Goal: Task Accomplishment & Management: Manage account settings

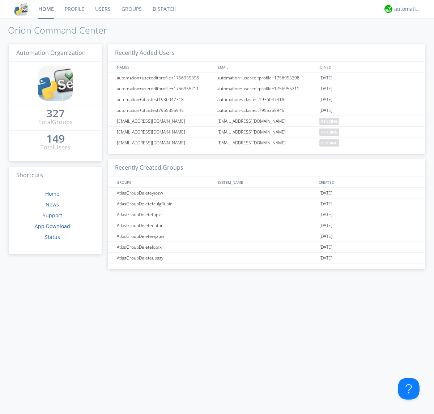
click at [102, 9] on link "Users" at bounding box center [103, 9] width 26 height 18
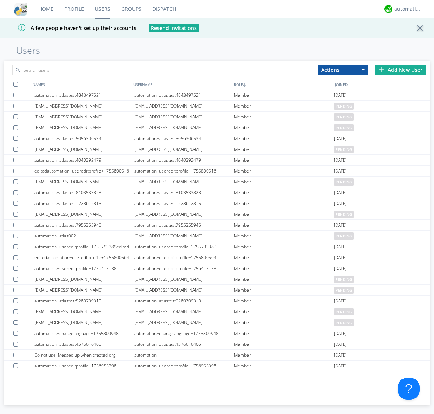
click at [400, 70] on div "Add New User" at bounding box center [400, 70] width 51 height 11
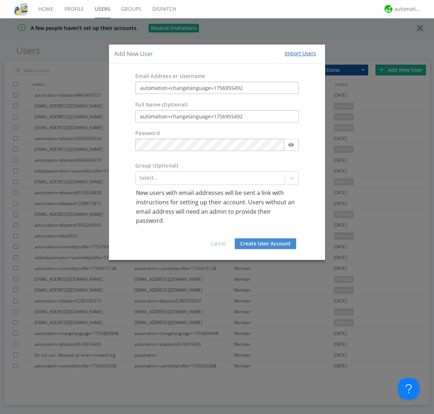
click at [265, 244] on button "Create User Account" at bounding box center [265, 244] width 61 height 11
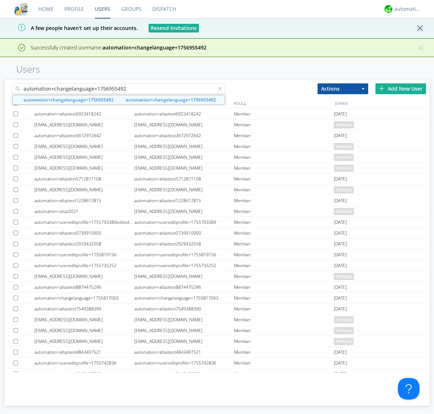
type input "automation+changelanguage+1756955492"
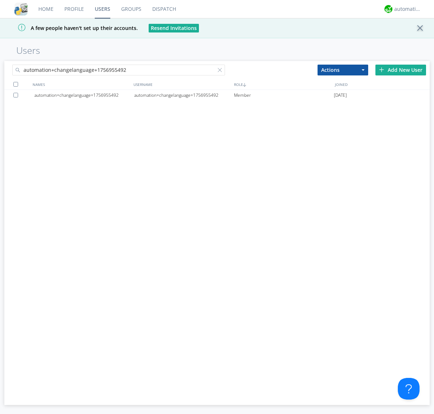
click at [184, 95] on div "automation+changelanguage+1756955492" at bounding box center [184, 95] width 100 height 11
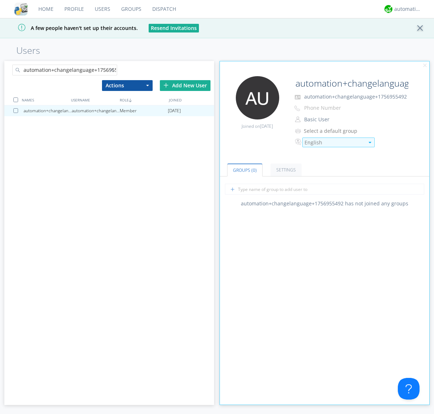
click at [334, 142] on div "English" at bounding box center [334, 142] width 60 height 7
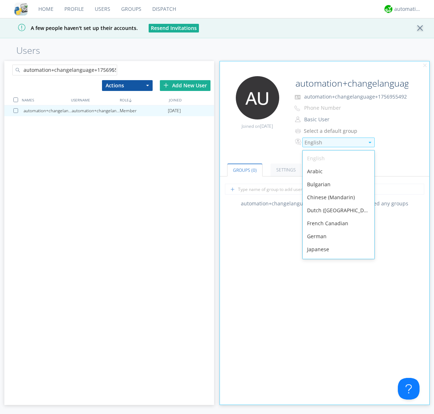
scroll to position [103, 0]
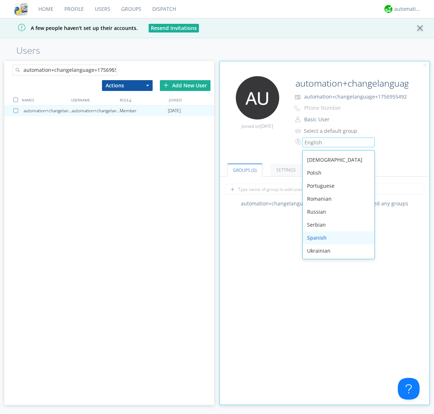
click at [336, 238] on div "Spanish" at bounding box center [338, 238] width 72 height 13
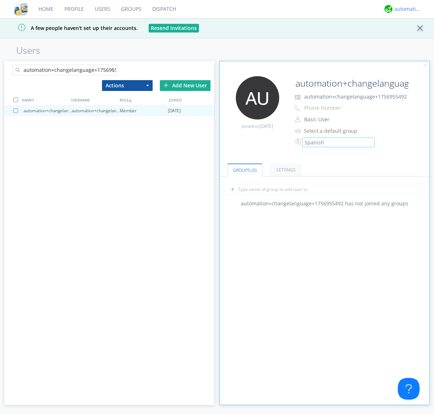
click at [405, 9] on div "automation+atlas" at bounding box center [407, 8] width 27 height 7
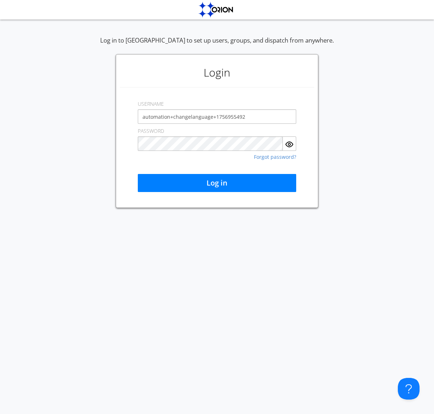
type input "automation+changelanguage+1756955492"
click at [217, 183] on button "Log in" at bounding box center [217, 183] width 158 height 18
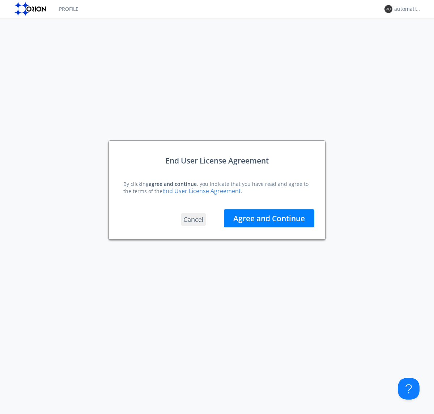
click at [269, 218] on button "Agree and Continue" at bounding box center [269, 219] width 90 height 18
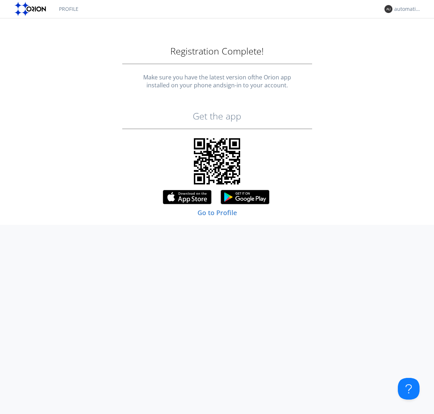
click at [68, 9] on link "Profile" at bounding box center [68, 9] width 30 height 18
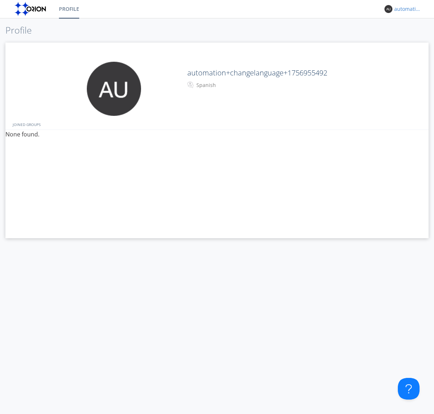
click at [405, 9] on div "automation+changelanguage+1756955492" at bounding box center [407, 8] width 27 height 7
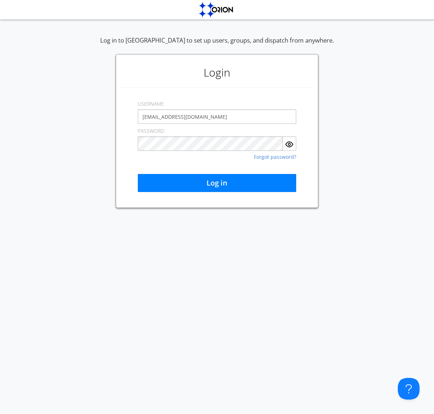
type input "[EMAIL_ADDRESS][DOMAIN_NAME]"
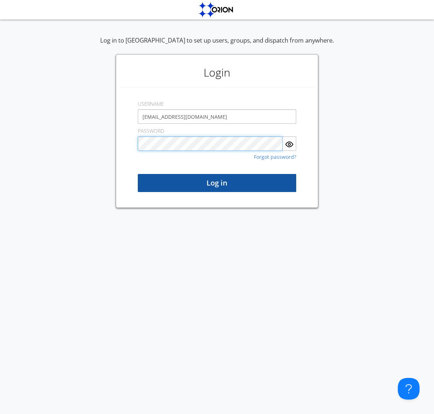
click at [217, 183] on button "Log in" at bounding box center [217, 183] width 158 height 18
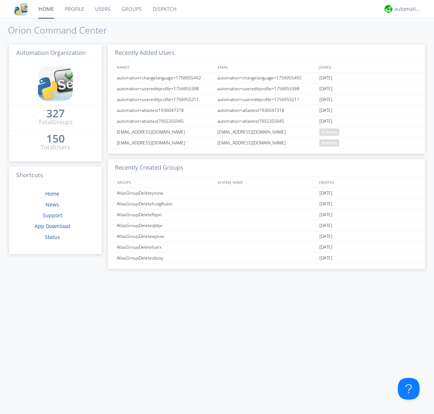
click at [102, 9] on link "Users" at bounding box center [103, 9] width 26 height 18
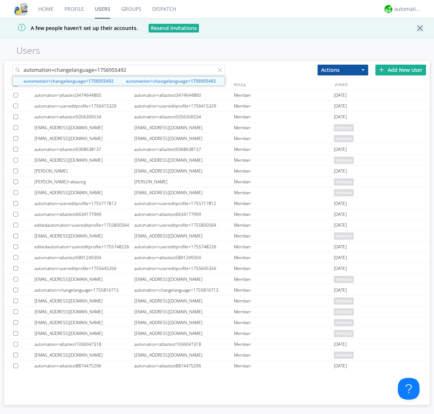
type input "automation+changelanguage+1756955492"
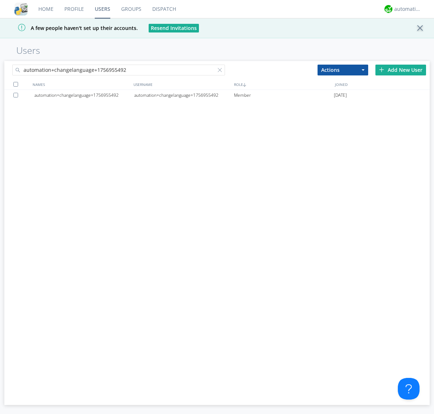
click at [17, 95] on div at bounding box center [16, 95] width 7 height 5
click at [343, 70] on button "Actions" at bounding box center [342, 70] width 51 height 11
click at [0, 0] on link "Delete User" at bounding box center [0, 0] width 0 height 0
